Goal: Use online tool/utility: Use online tool/utility

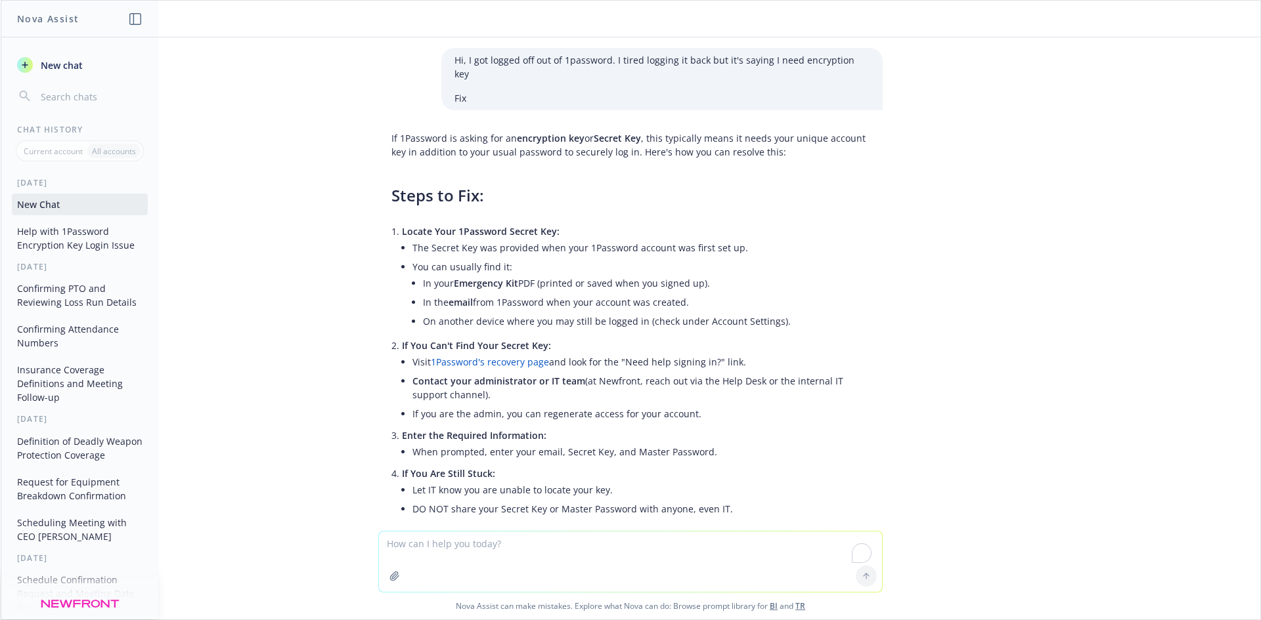
click at [492, 557] on textarea "To enrich screen reader interactions, please activate Accessibility in Grammarl…" at bounding box center [630, 562] width 503 height 60
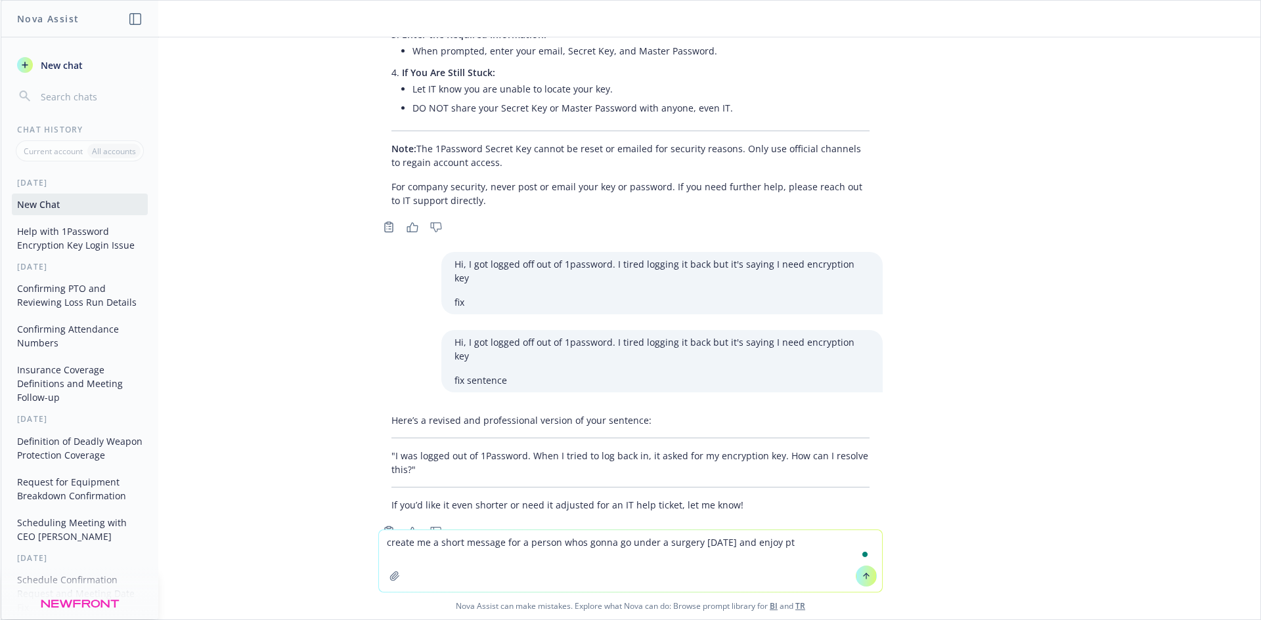
type textarea "create me a short message for a person whos gonna go under a surgery [DATE] and…"
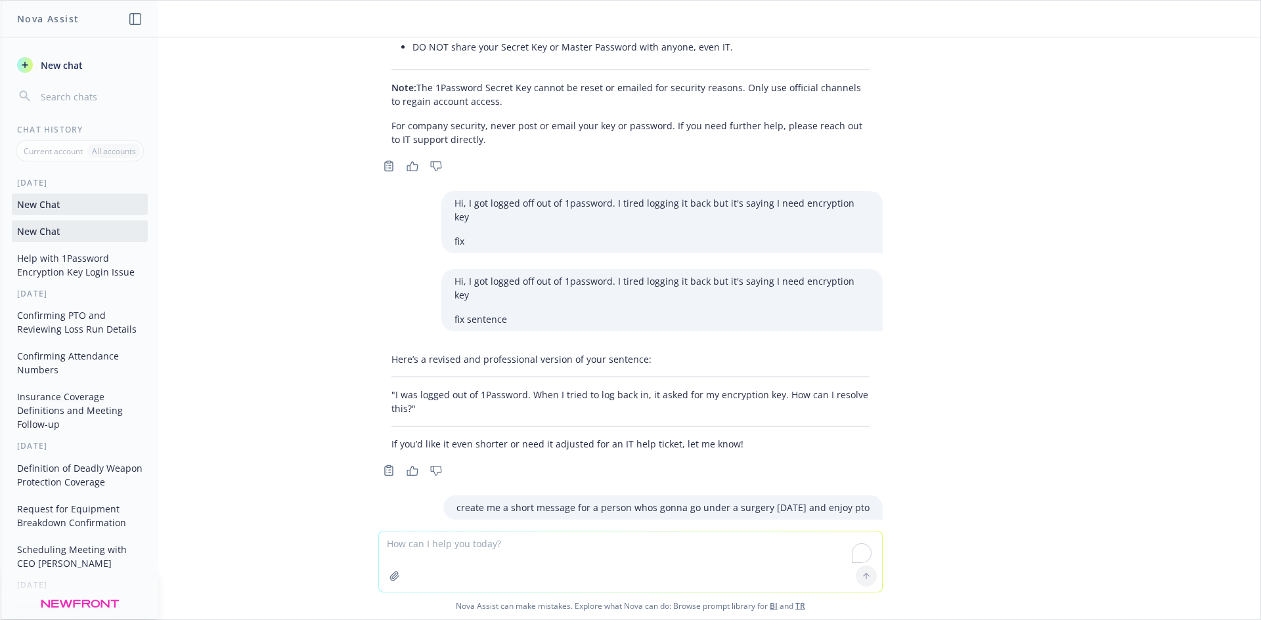
scroll to position [565, 0]
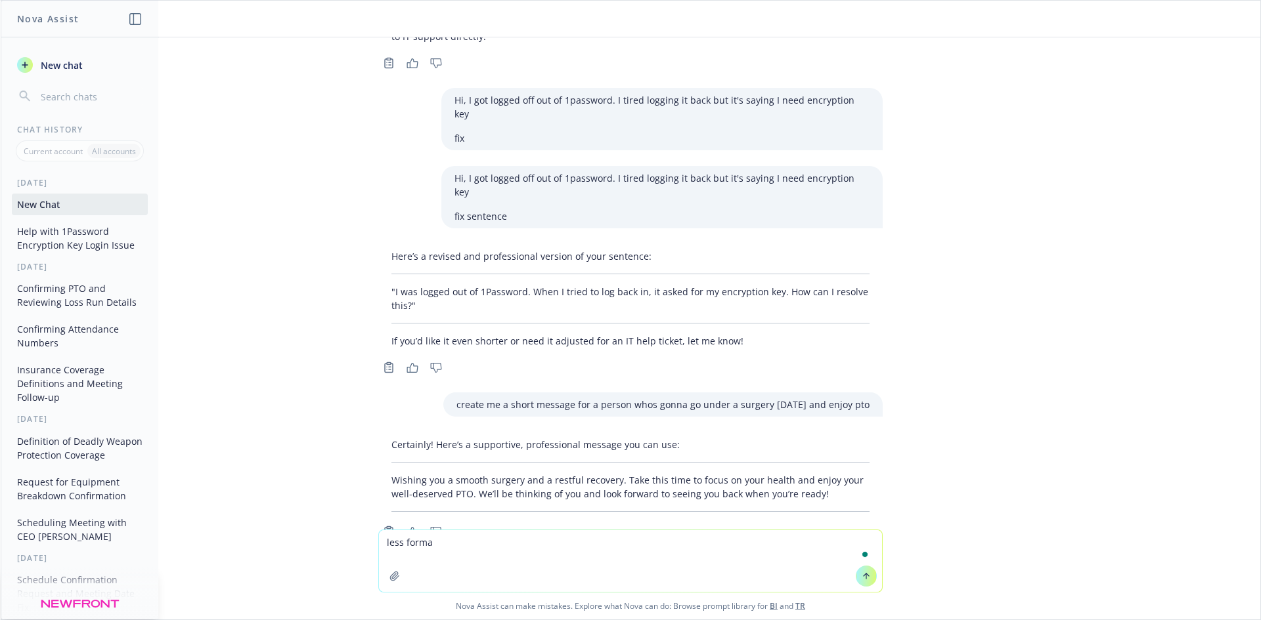
type textarea "less formal"
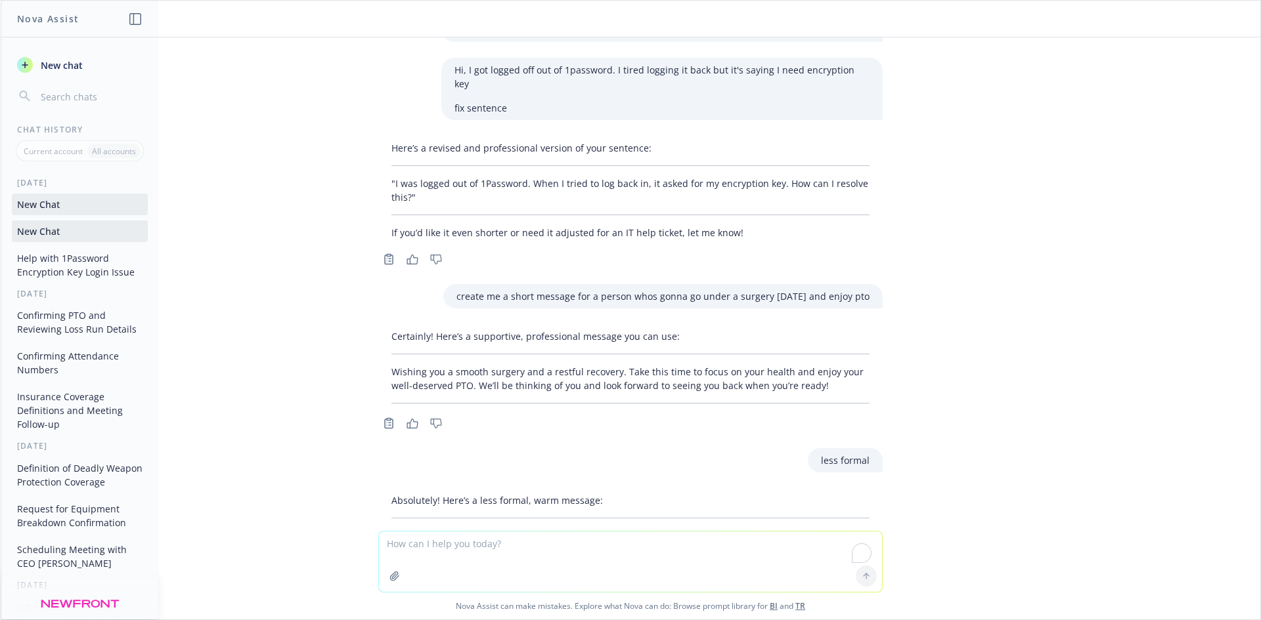
scroll to position [718, 0]
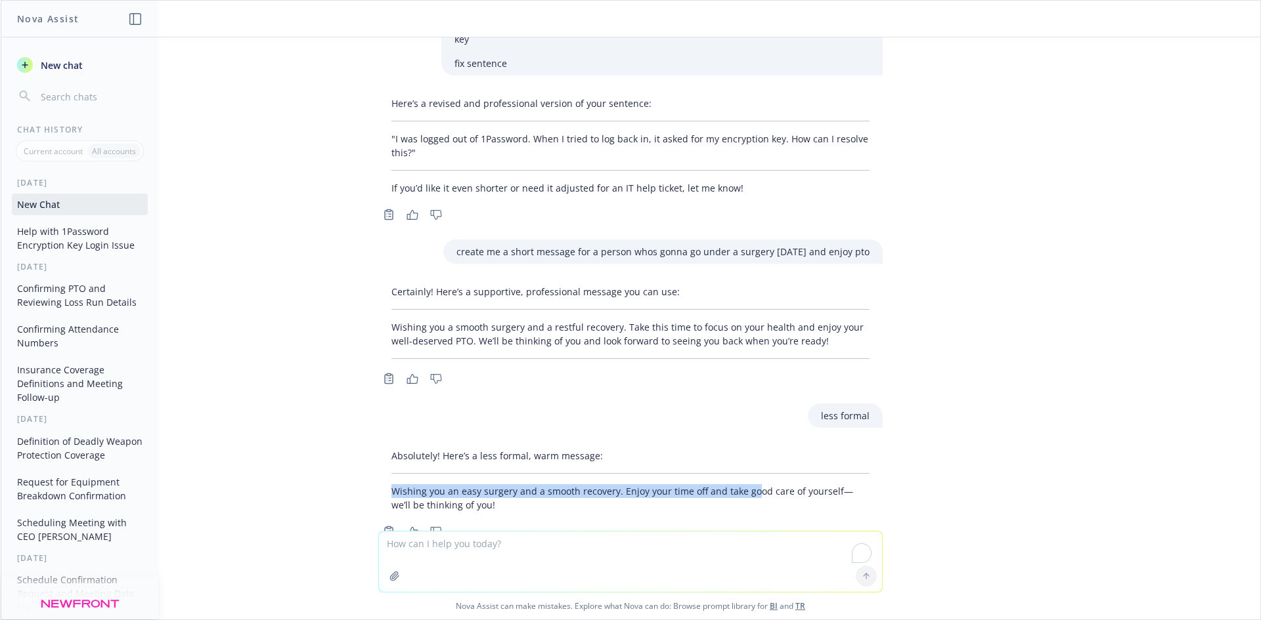
drag, startPoint x: 372, startPoint y: 442, endPoint x: 741, endPoint y: 454, distance: 369.8
click at [741, 454] on div "Absolutely! Here’s a less formal, warm message: Wishing you an easy surgery and…" at bounding box center [630, 481] width 504 height 74
drag, startPoint x: 796, startPoint y: 442, endPoint x: 812, endPoint y: 446, distance: 15.6
click at [811, 446] on div "Absolutely! Here’s a less formal, warm message: Wishing you an easy surgery and…" at bounding box center [630, 481] width 504 height 74
click at [971, 457] on div "Hi, I got logged off out of 1password. I tired logging it back but it's saying …" at bounding box center [630, 284] width 1259 height 494
